Goal: Information Seeking & Learning: Learn about a topic

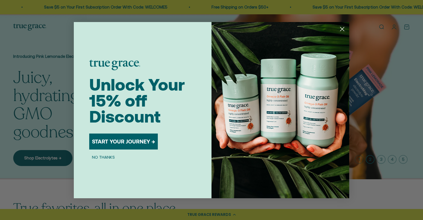
click at [343, 26] on circle "Close dialog" at bounding box center [341, 28] width 9 height 9
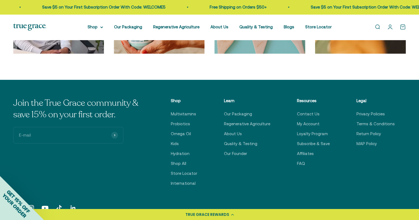
scroll to position [1885, 0]
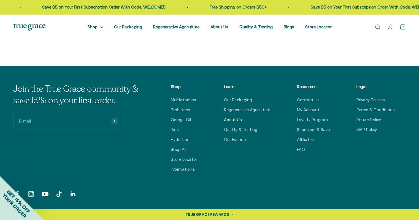
click at [239, 120] on link "About Us" at bounding box center [233, 119] width 18 height 7
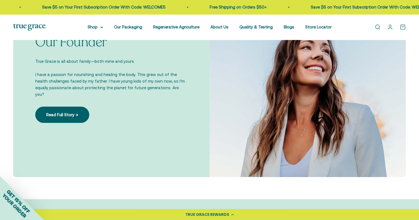
scroll to position [437, 0]
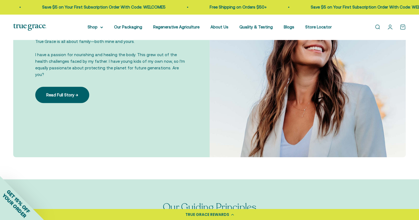
click at [62, 92] on link "Read Full Story →" at bounding box center [62, 95] width 54 height 16
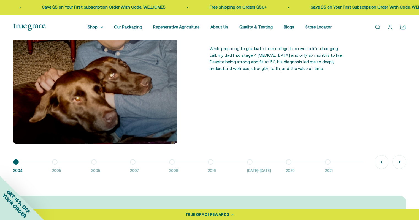
scroll to position [463, 0]
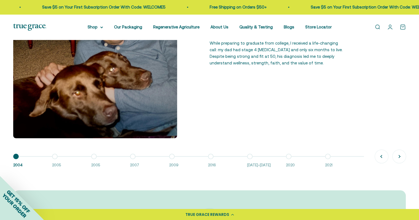
drag, startPoint x: 421, startPoint y: 32, endPoint x: 422, endPoint y: 106, distance: 74.9
click at [418, 106] on html "💰 Earn 1 point for every $1 you spend Join now Earn 25 points Already a member?…" at bounding box center [209, 197] width 419 height 1320
click at [267, 130] on div "2004 Dad’s Stage 4 [MEDICAL_DATA] Diagnosis While preparing to graduate from co…" at bounding box center [209, 56] width 392 height 164
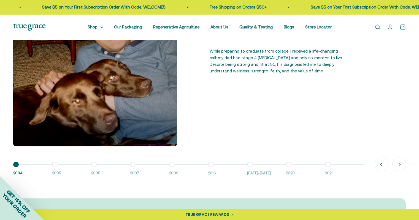
scroll to position [425, 0]
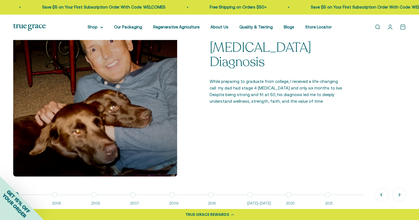
click at [58, 201] on span "2005" at bounding box center [68, 204] width 33 height 6
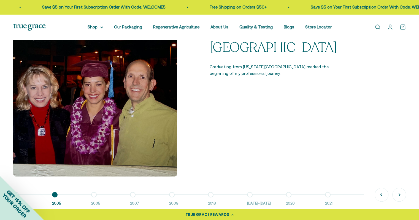
click at [95, 201] on span "2005" at bounding box center [107, 204] width 33 height 6
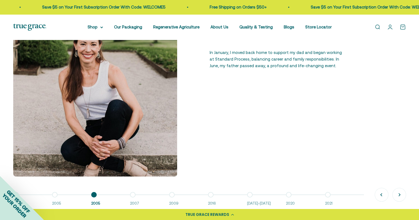
click at [135, 201] on span "2007" at bounding box center [146, 204] width 33 height 6
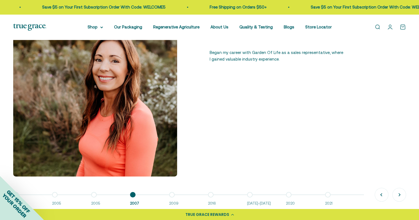
click at [176, 202] on span "2009" at bounding box center [185, 204] width 33 height 6
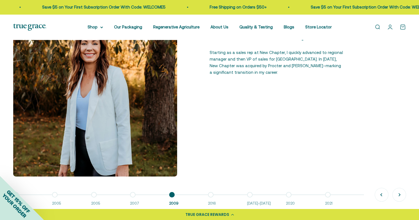
click at [212, 202] on span "2016" at bounding box center [224, 204] width 33 height 6
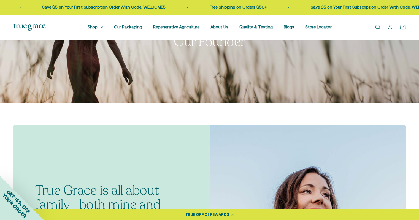
scroll to position [0, 0]
